Goal: Information Seeking & Learning: Understand process/instructions

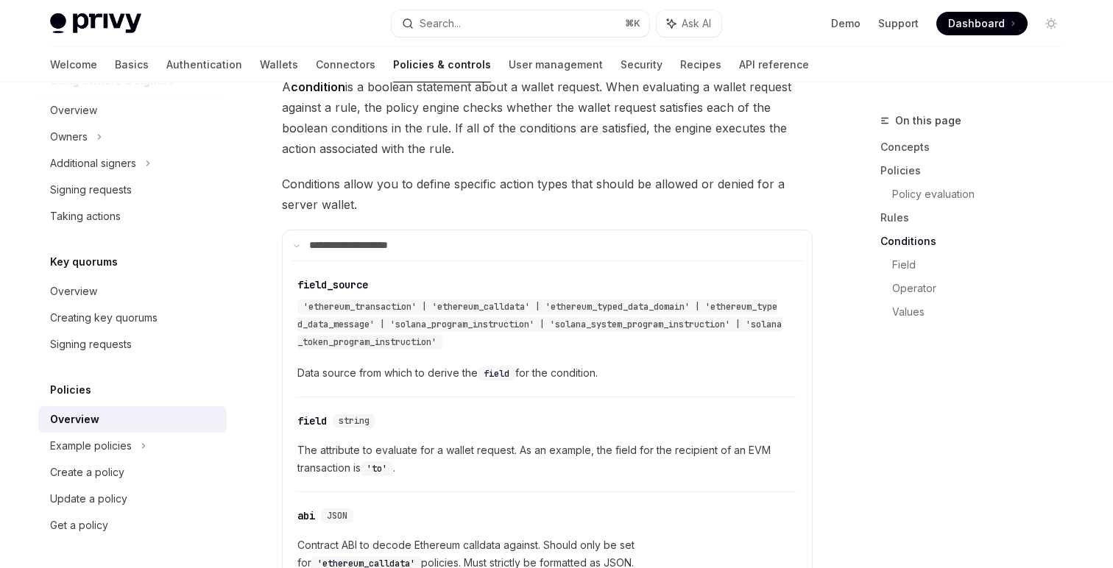
scroll to position [2845, 0]
click at [501, 320] on span "'ethereum_transaction' | 'ethereum_calldata' | 'ethereum_typed_data_domain' | '…" at bounding box center [539, 326] width 485 height 47
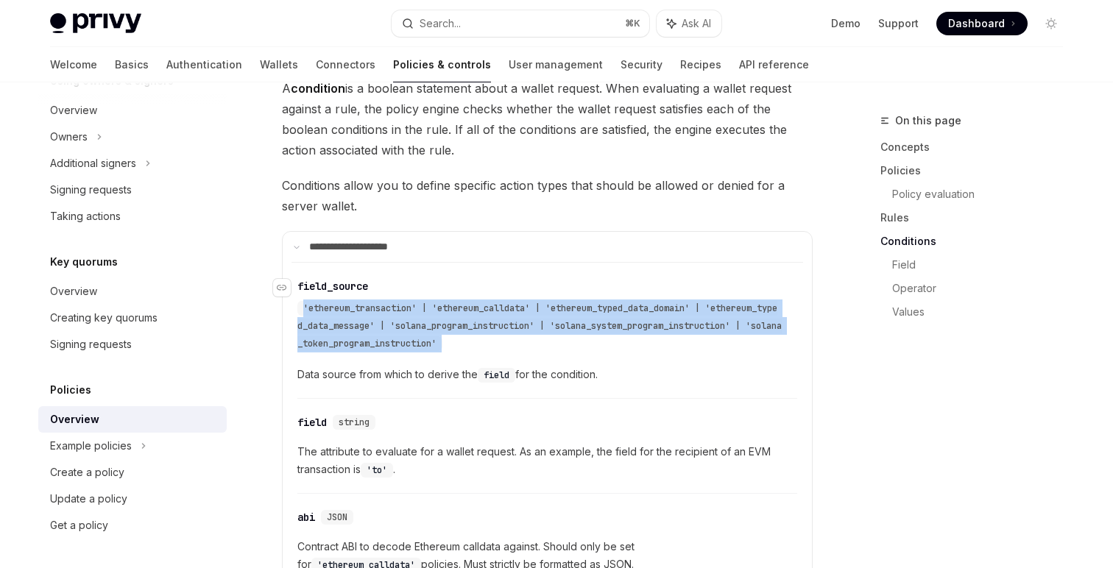
click at [501, 320] on span "'ethereum_transaction' | 'ethereum_calldata' | 'ethereum_typed_data_domain' | '…" at bounding box center [539, 326] width 485 height 47
click at [514, 345] on div "'ethereum_transaction' | 'ethereum_calldata' | 'ethereum_typed_data_domain' | '…" at bounding box center [539, 326] width 485 height 53
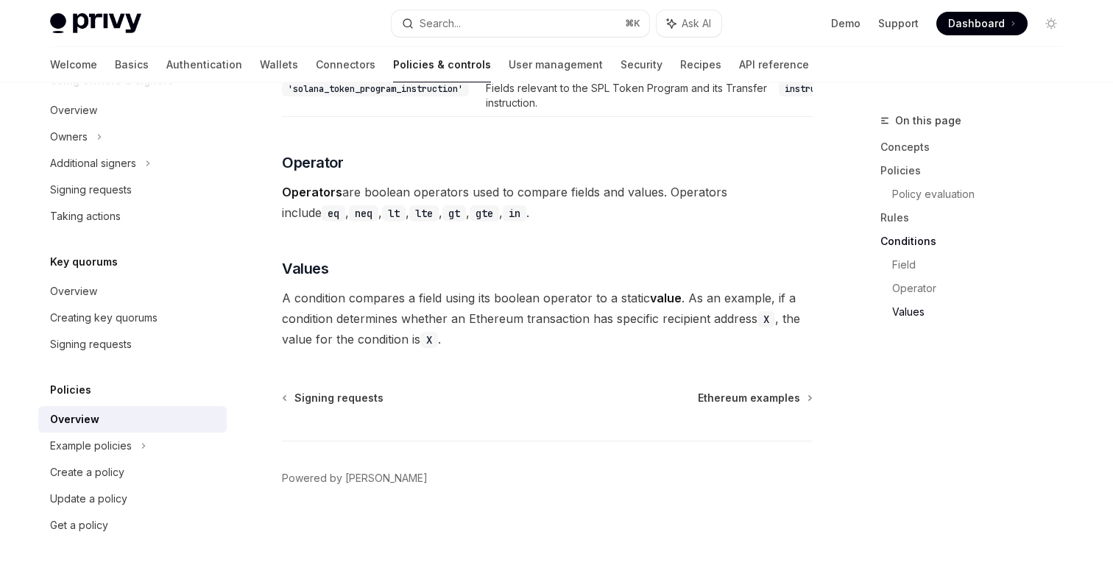
scroll to position [4364, 0]
click at [135, 432] on link "Overview" at bounding box center [132, 419] width 189 height 27
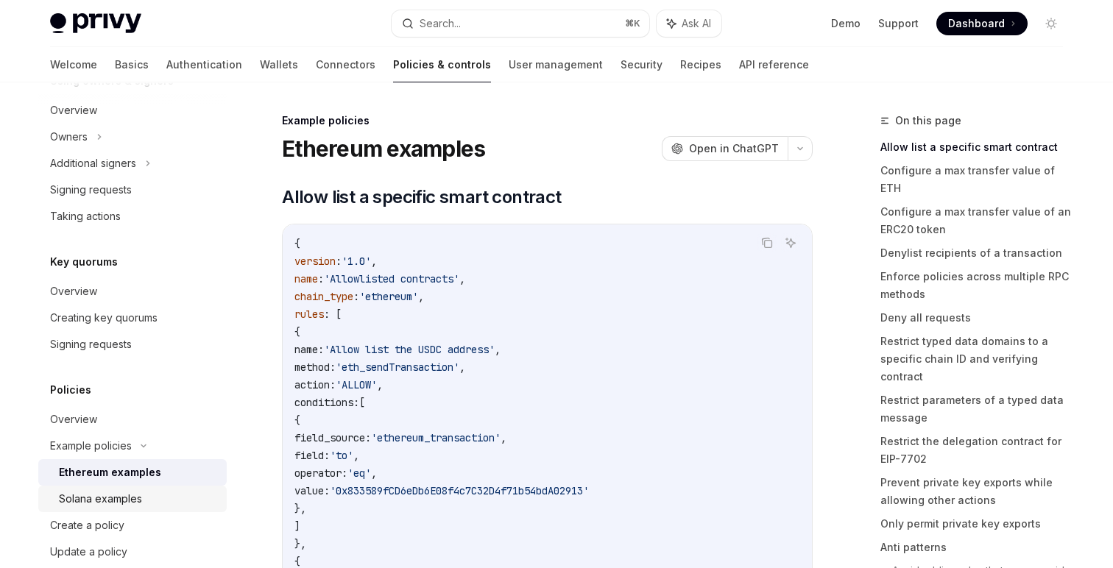
click at [158, 502] on div "Solana examples" at bounding box center [138, 499] width 159 height 18
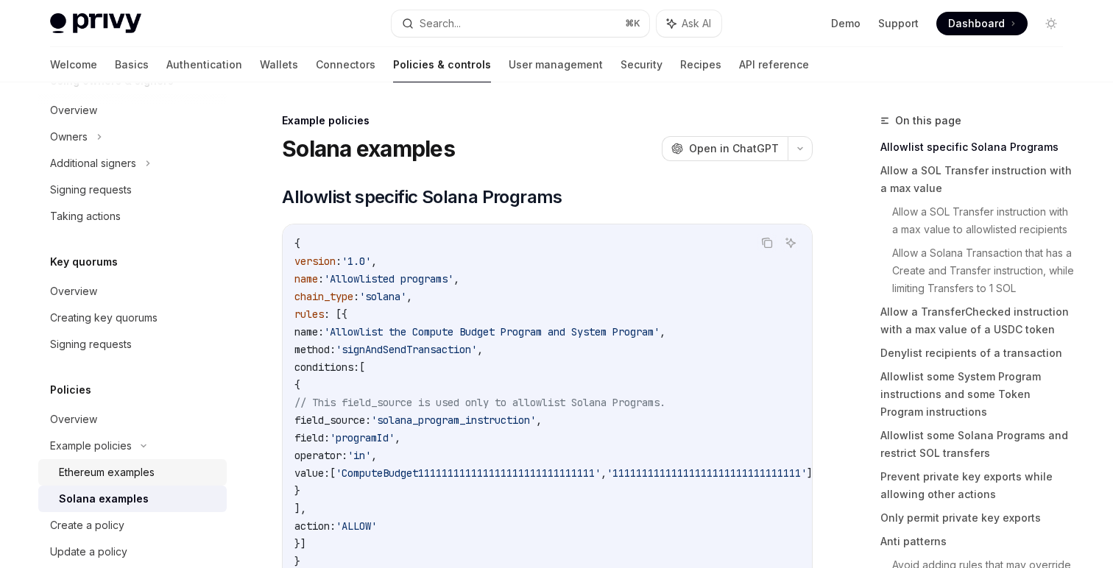
click at [147, 480] on div "Ethereum examples" at bounding box center [107, 473] width 96 height 18
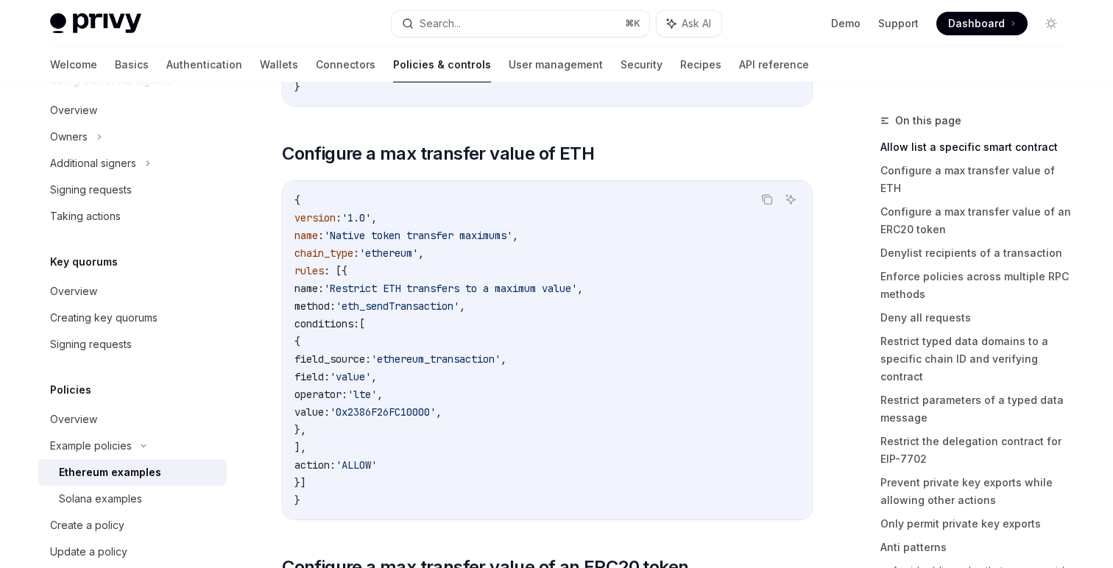
scroll to position [895, 0]
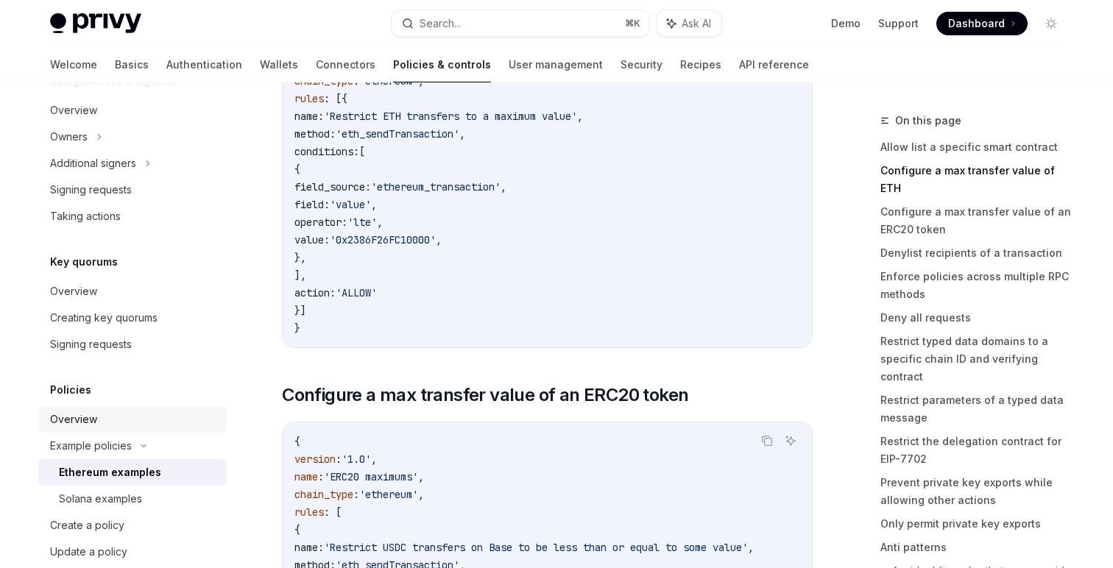
click at [104, 426] on div "Overview" at bounding box center [134, 420] width 168 height 18
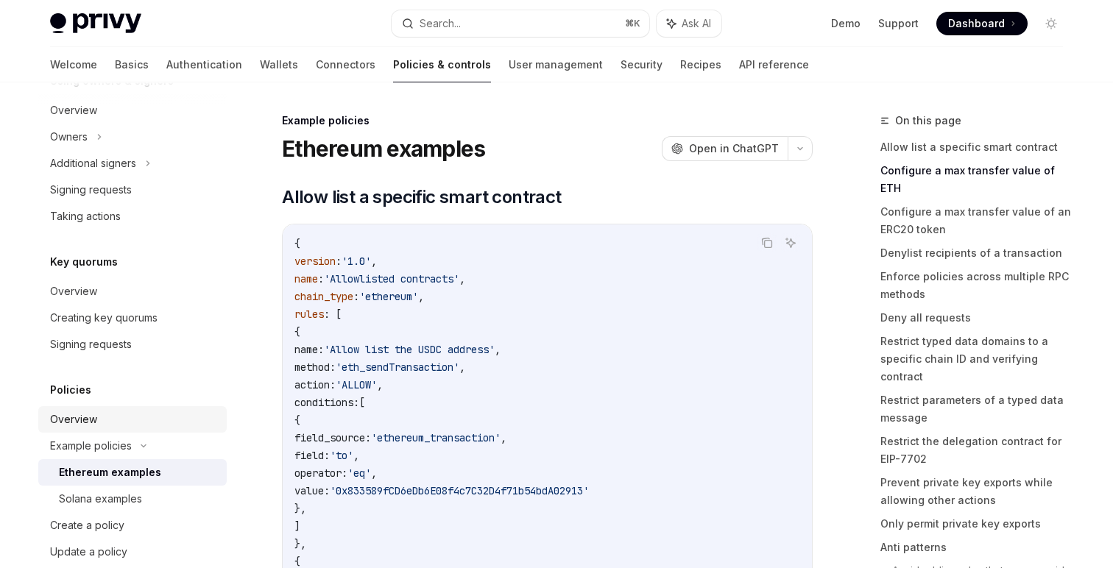
type textarea "*"
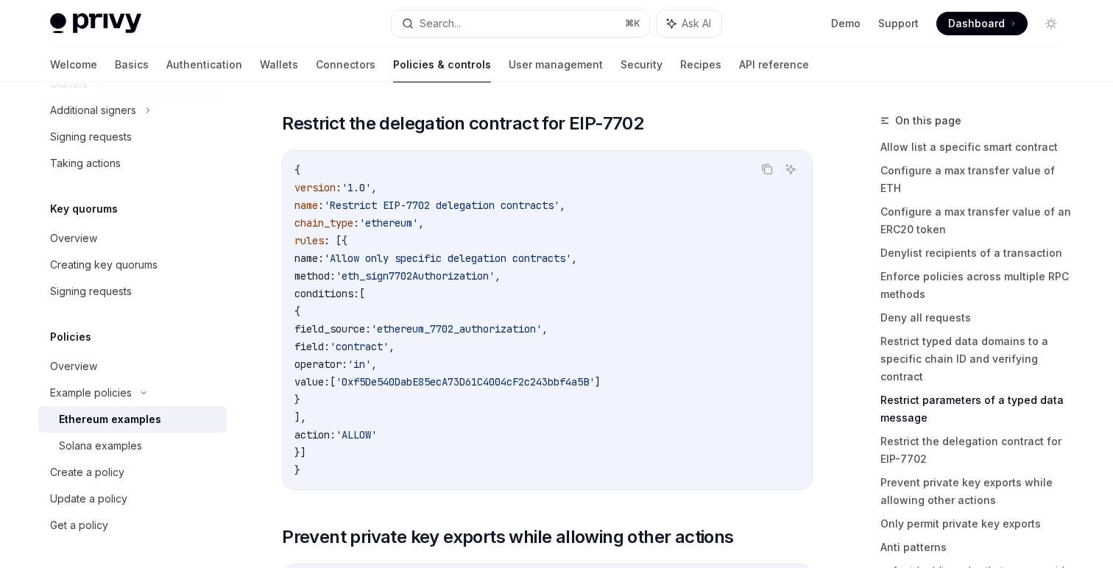
scroll to position [5399, 0]
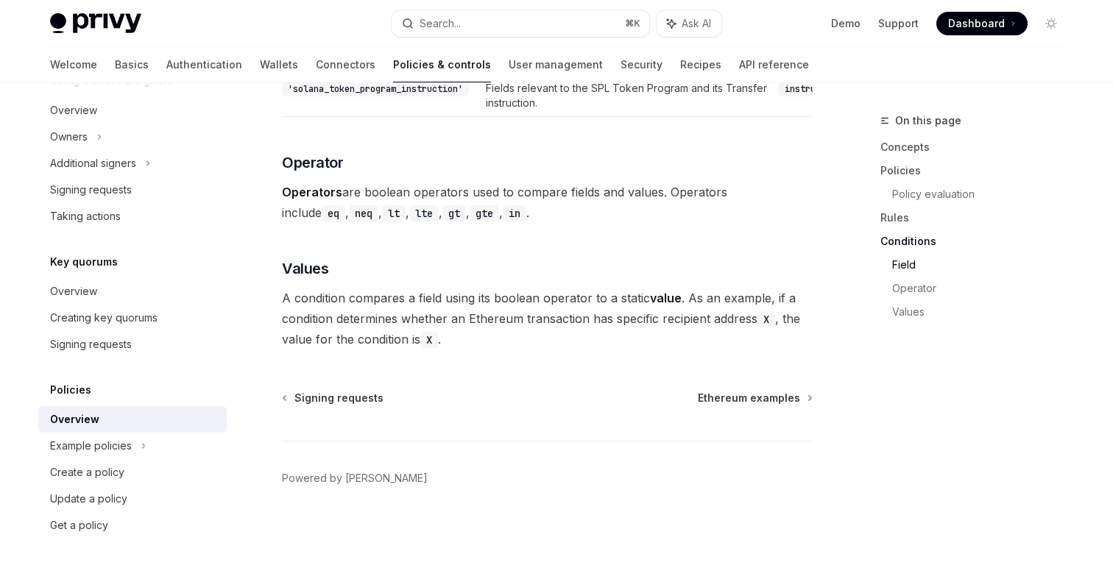
scroll to position [4364, 0]
click at [139, 499] on div "Update a policy" at bounding box center [134, 499] width 168 height 18
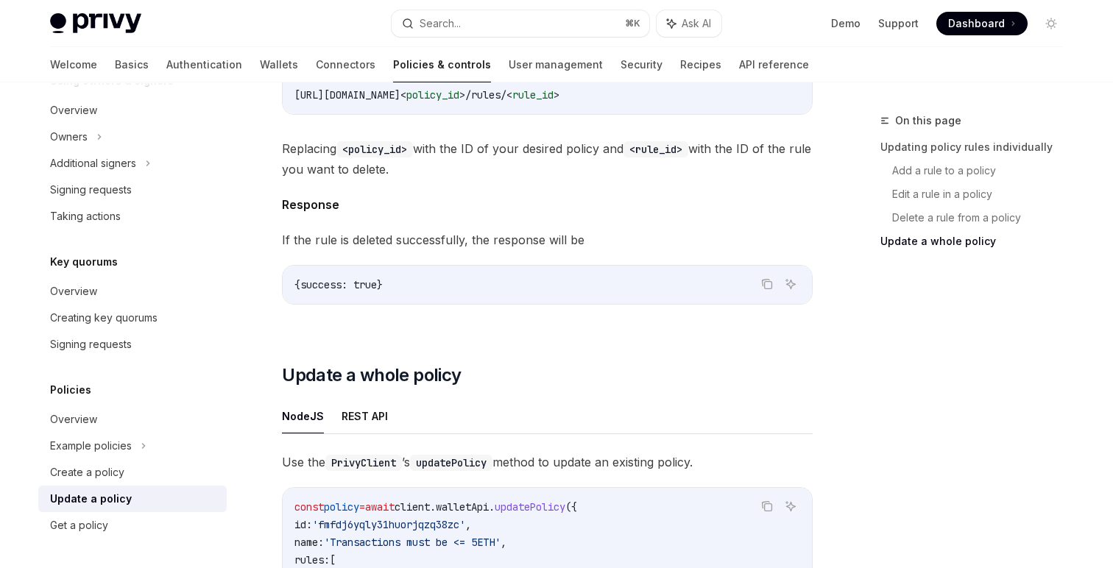
scroll to position [2082, 0]
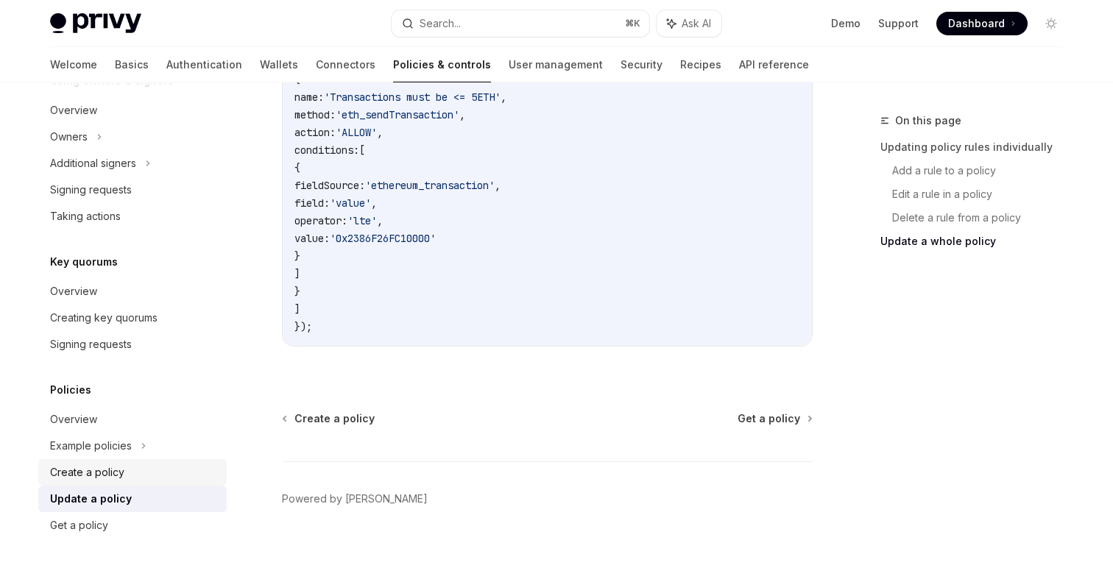
click at [96, 460] on link "Create a policy" at bounding box center [132, 472] width 189 height 27
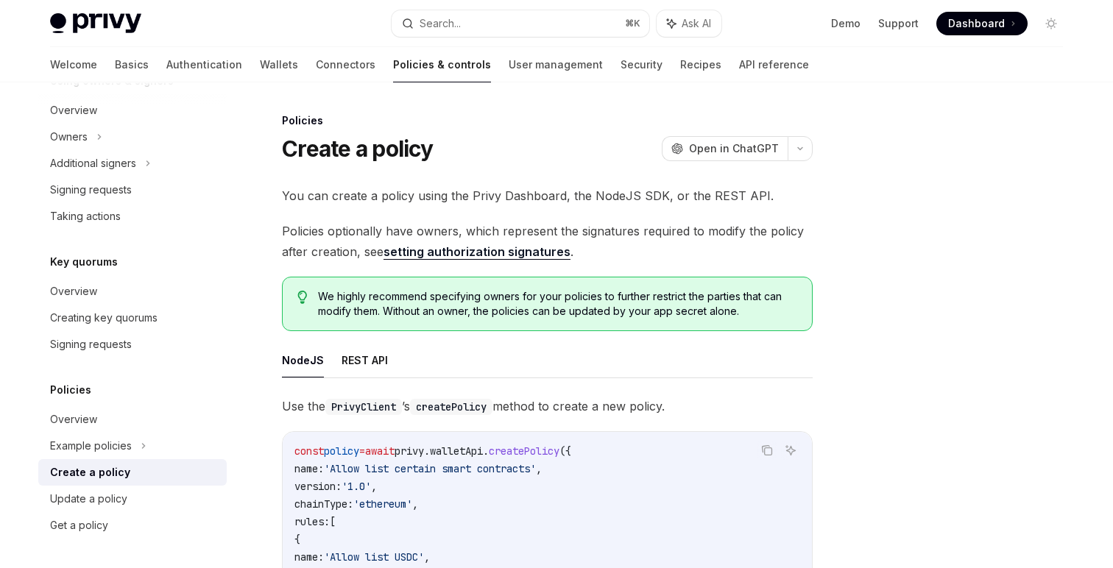
click at [95, 459] on link "Create a policy" at bounding box center [132, 472] width 189 height 27
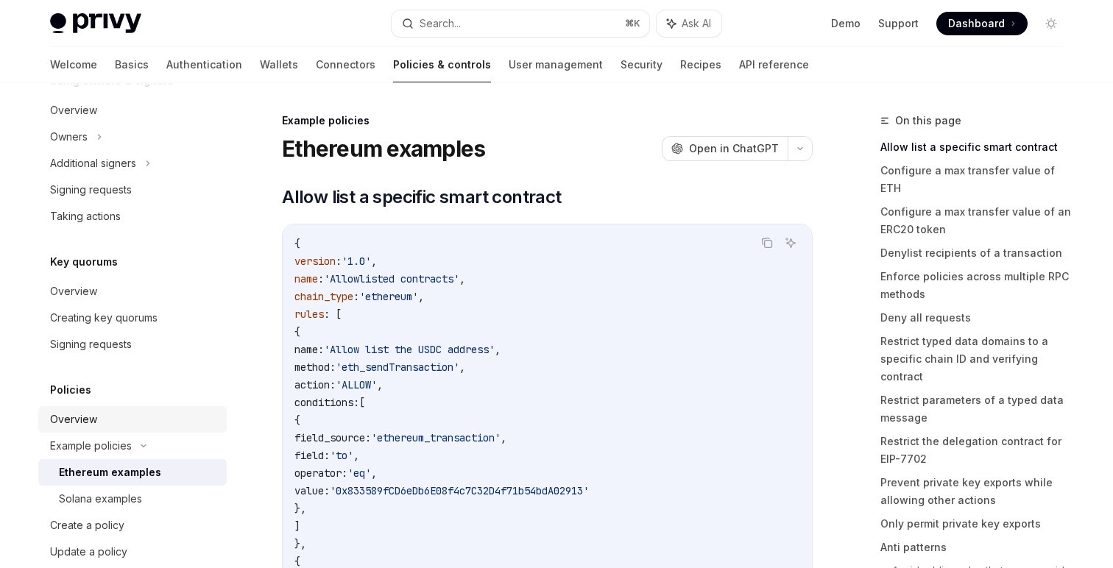
click at [82, 429] on link "Overview" at bounding box center [132, 419] width 189 height 27
type textarea "*"
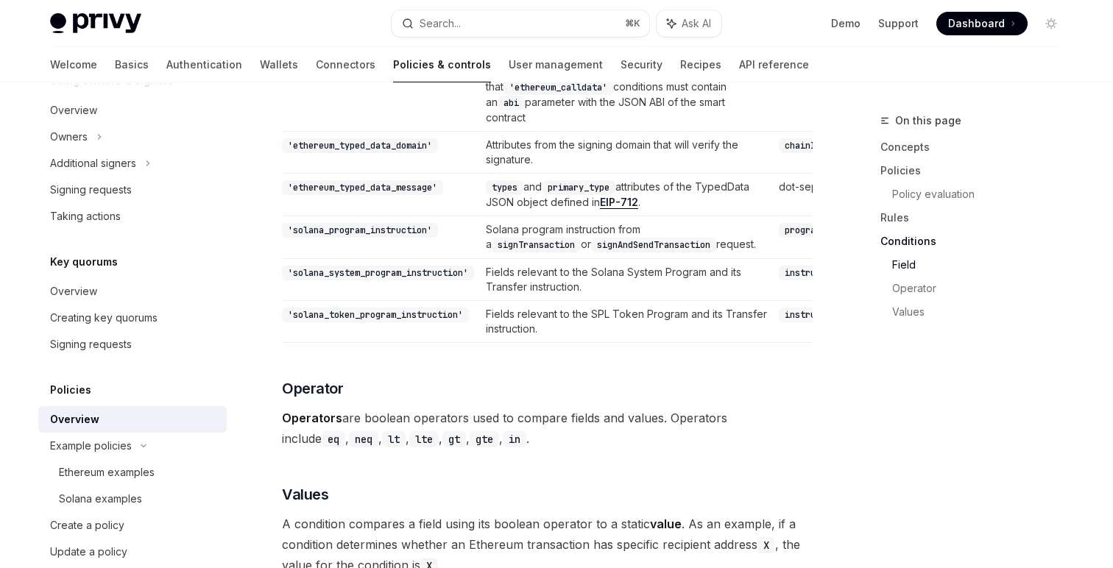
scroll to position [4364, 0]
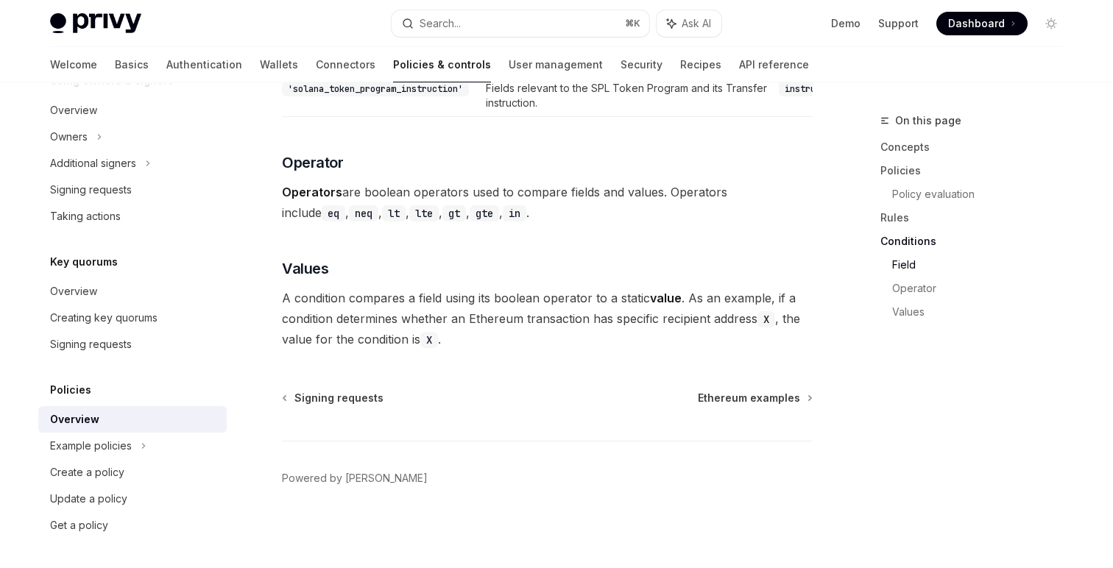
scroll to position [4430, 0]
click at [150, 471] on div "Create a policy" at bounding box center [134, 473] width 168 height 18
click at [132, 495] on div "Update a policy" at bounding box center [134, 499] width 168 height 18
click at [113, 476] on div "Ethereum examples" at bounding box center [107, 473] width 96 height 18
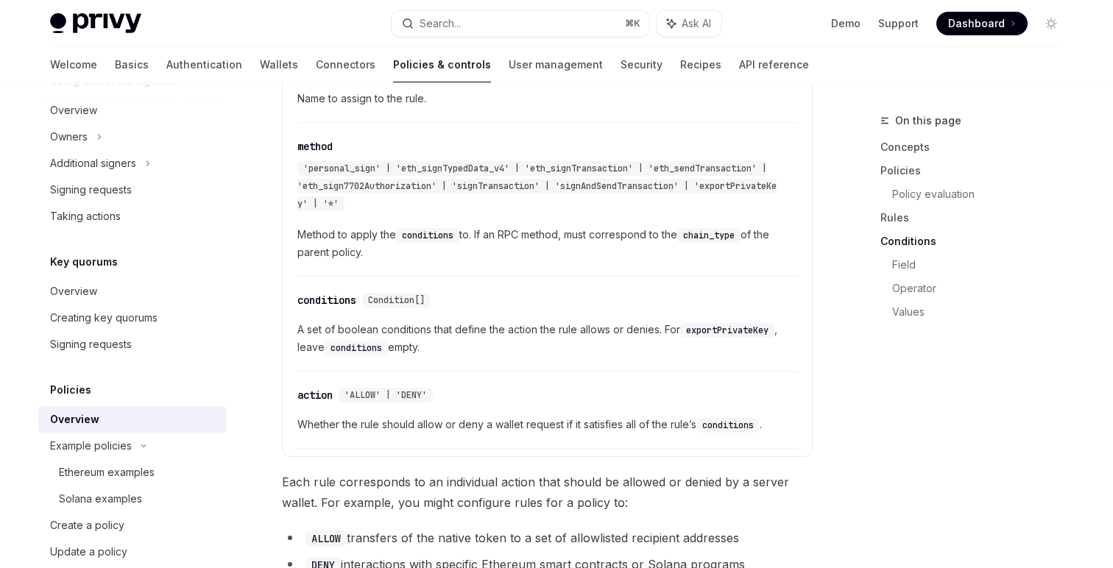
scroll to position [2147, 0]
